Goal: Task Accomplishment & Management: Manage account settings

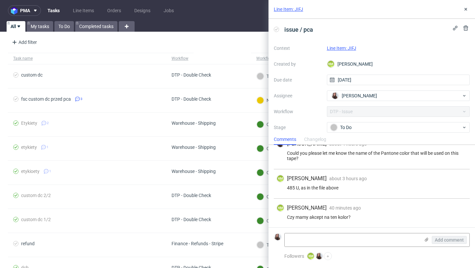
scroll to position [149, 0]
click at [351, 46] on link "Line Item: JIFJ" at bounding box center [341, 47] width 29 height 5
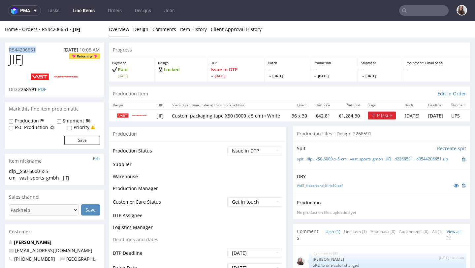
drag, startPoint x: 40, startPoint y: 50, endPoint x: 8, endPoint y: 50, distance: 31.7
click at [8, 50] on div "R544206651 01.10.2025 10:08 AM" at bounding box center [54, 48] width 99 height 11
copy p "R544206651"
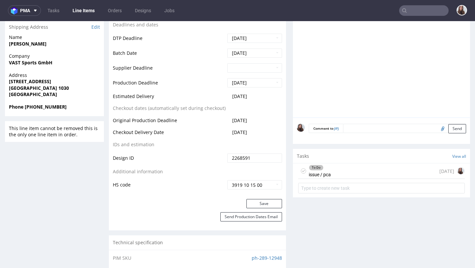
scroll to position [261, 0]
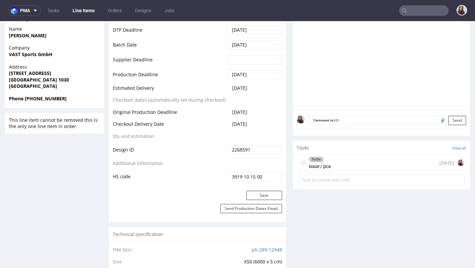
click at [337, 170] on div "To Do issue / pca 4 days ago" at bounding box center [381, 162] width 166 height 15
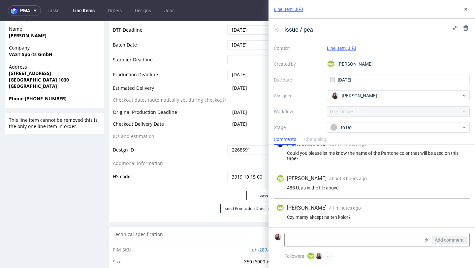
scroll to position [149, 0]
click at [361, 115] on div "Context Line Item: JIFJ Created by KM Karol Markowski Due date 06/10/2025 Assig…" at bounding box center [372, 106] width 196 height 127
click at [361, 124] on div "To Do" at bounding box center [395, 127] width 131 height 7
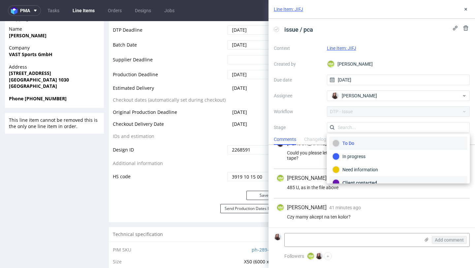
click at [359, 177] on div "Client contacted" at bounding box center [398, 182] width 138 height 13
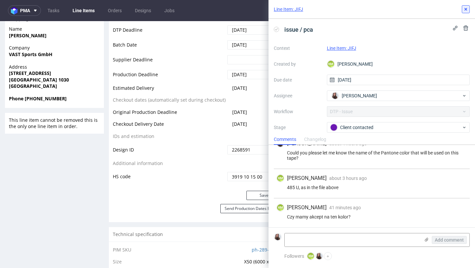
click at [468, 8] on button at bounding box center [466, 9] width 8 height 8
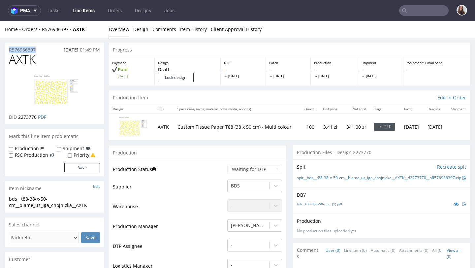
scroll to position [11, 0]
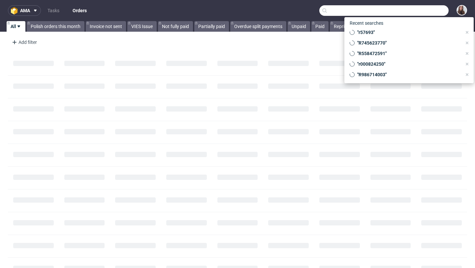
click at [407, 9] on input "text" at bounding box center [383, 10] width 129 height 11
paste input "R292783168"
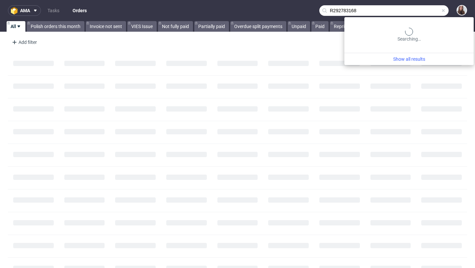
type input "R292783168"
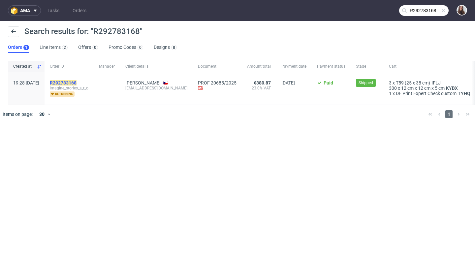
click at [76, 85] on mark "R292783168" at bounding box center [63, 82] width 27 height 5
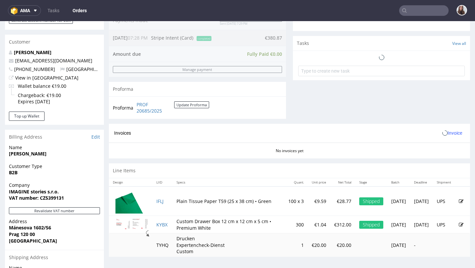
scroll to position [224, 0]
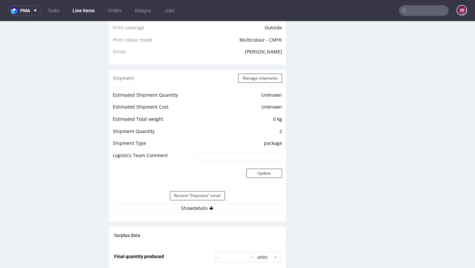
scroll to position [555, 0]
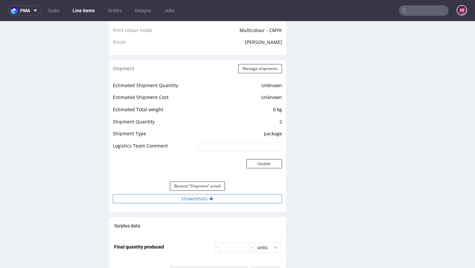
click at [201, 197] on button "Show details" at bounding box center [197, 198] width 169 height 9
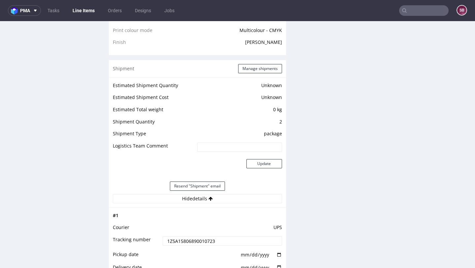
drag, startPoint x: 220, startPoint y: 242, endPoint x: 163, endPoint y: 241, distance: 57.0
click at [163, 241] on input "1Z5A15806890010723" at bounding box center [222, 240] width 119 height 9
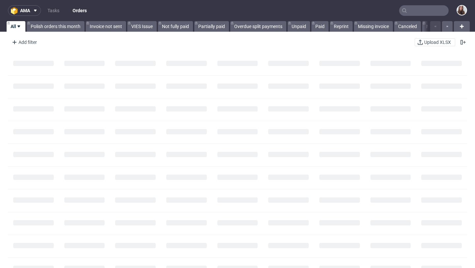
click at [402, 12] on icon at bounding box center [404, 10] width 5 height 5
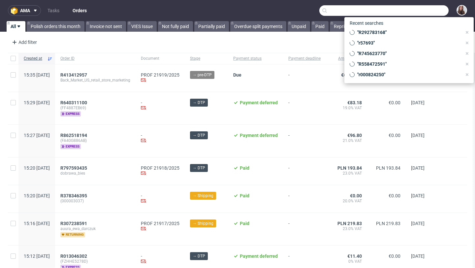
click at [414, 8] on input "text" at bounding box center [383, 10] width 129 height 11
paste input "R510993309"
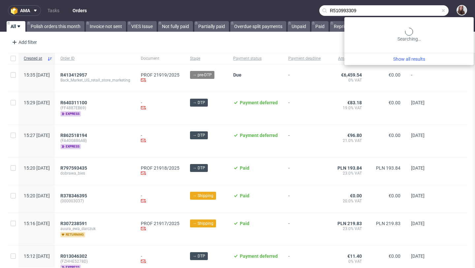
type input "R510993309"
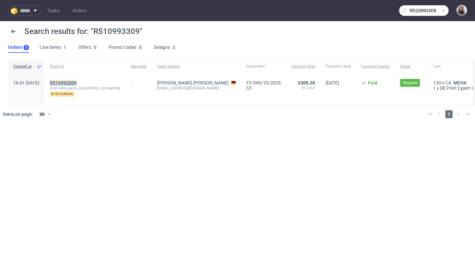
click at [76, 82] on mark "R510993309" at bounding box center [63, 82] width 27 height 5
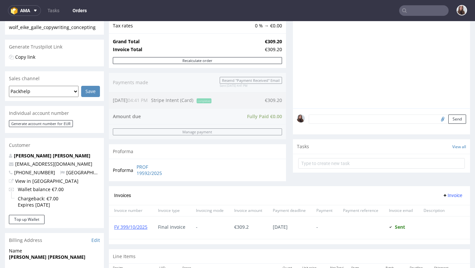
scroll to position [308, 0]
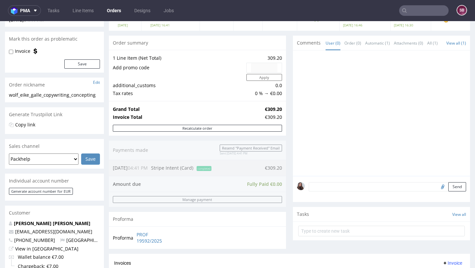
scroll to position [71, 0]
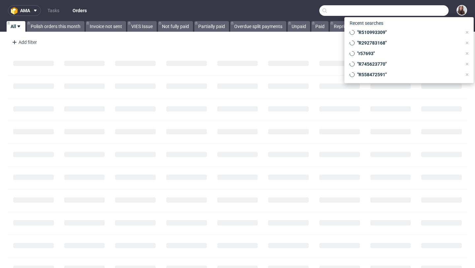
click at [402, 13] on input "text" at bounding box center [383, 10] width 129 height 11
paste input "R845770510"
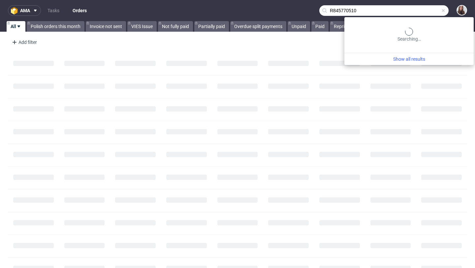
type input "R845770510"
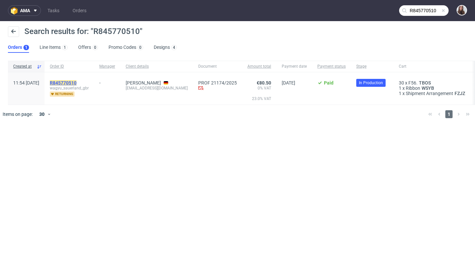
click at [76, 81] on mark "R845770510" at bounding box center [63, 82] width 27 height 5
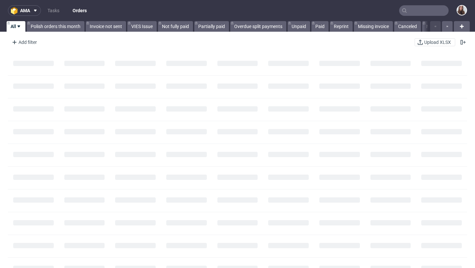
click at [421, 11] on input "text" at bounding box center [423, 10] width 49 height 11
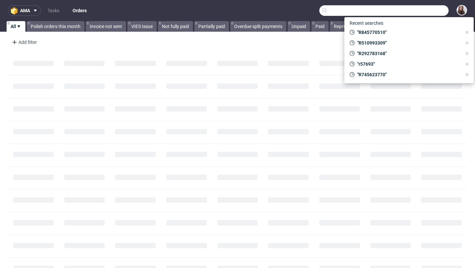
paste input "R291276524"
type input "R291276524"
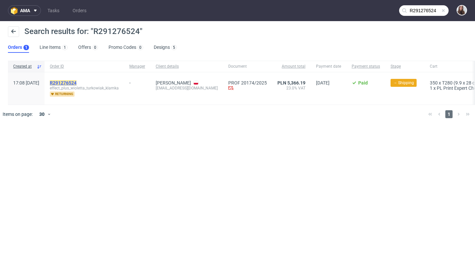
click at [78, 80] on link "R291276524" at bounding box center [64, 82] width 28 height 5
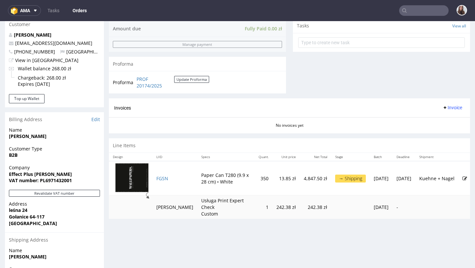
scroll to position [275, 0]
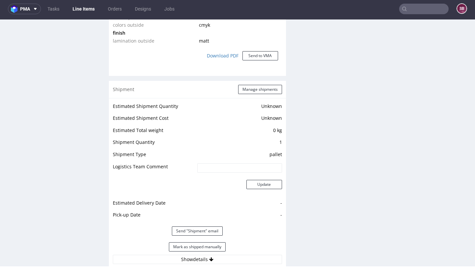
scroll to position [644, 0]
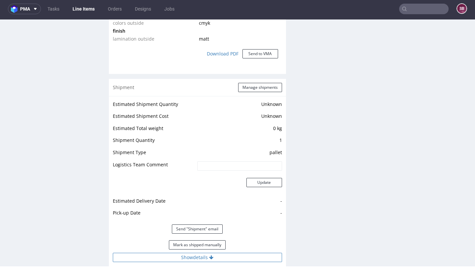
click at [196, 257] on button "Show details" at bounding box center [197, 257] width 169 height 9
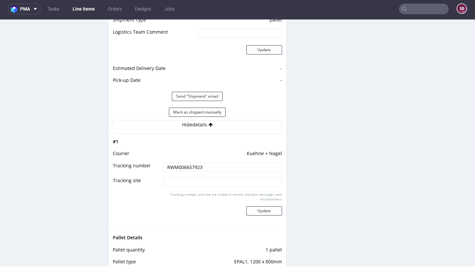
scroll to position [778, 0]
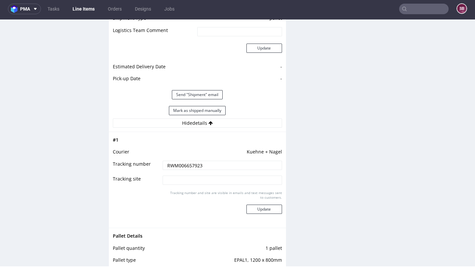
drag, startPoint x: 199, startPoint y: 164, endPoint x: 161, endPoint y: 164, distance: 37.9
click at [163, 164] on input "RWM006657923" at bounding box center [222, 165] width 119 height 9
